Goal: Find specific page/section: Find specific page/section

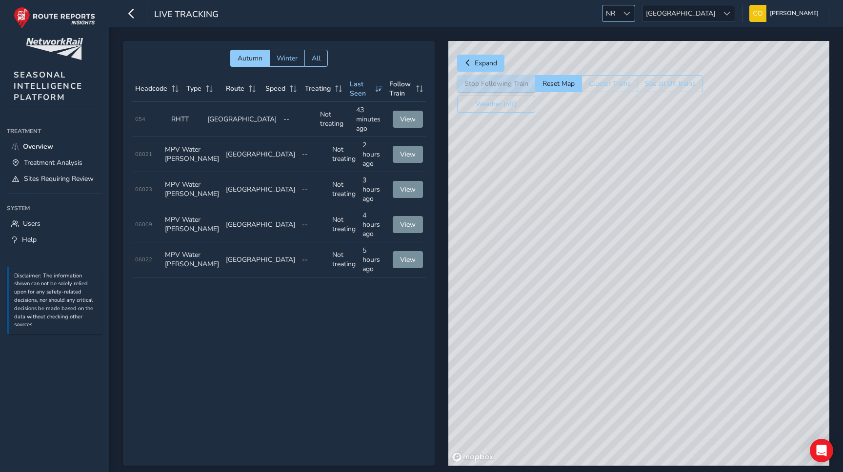
click at [635, 13] on div at bounding box center [627, 13] width 16 height 16
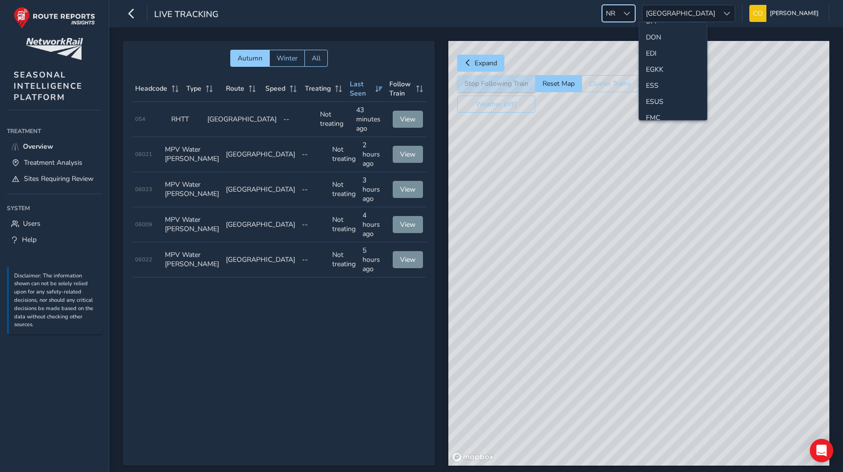
scroll to position [119, 0]
drag, startPoint x: 662, startPoint y: 66, endPoint x: 662, endPoint y: 72, distance: 5.9
click at [662, 72] on ul "3RDRAIL ABDS ANDY BCP CAM CFX DFI DON EDI EGKK ESS ESUS FMC HOU ILN JER KCC LAN…" at bounding box center [673, 189] width 68 height 570
click at [662, 72] on li "ESS" at bounding box center [673, 76] width 68 height 16
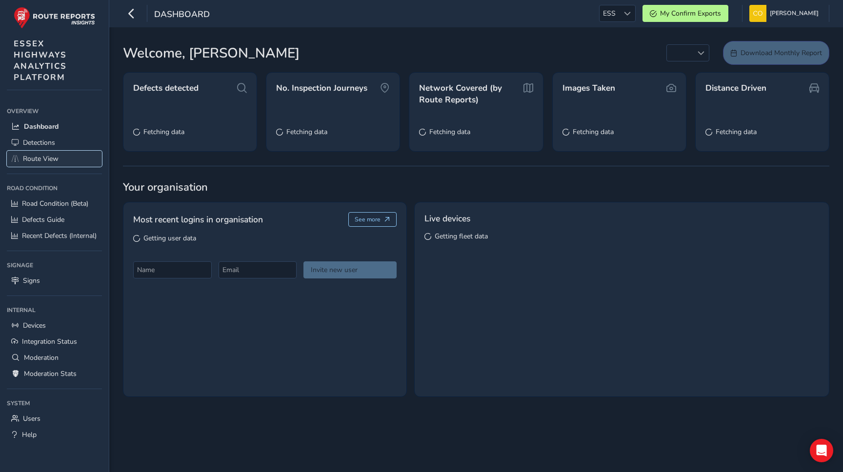
click at [66, 162] on link "Route View" at bounding box center [54, 159] width 95 height 16
